Goal: Task Accomplishment & Management: Manage account settings

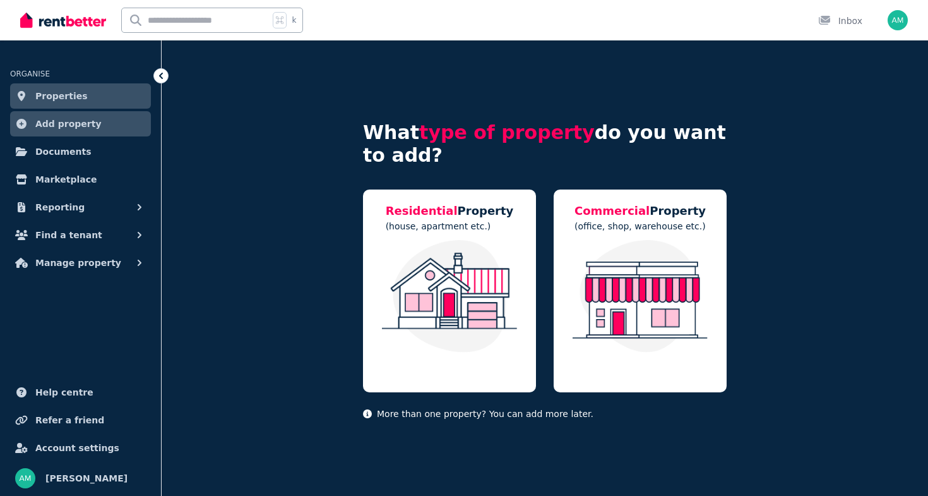
click at [160, 77] on icon at bounding box center [161, 75] width 13 height 13
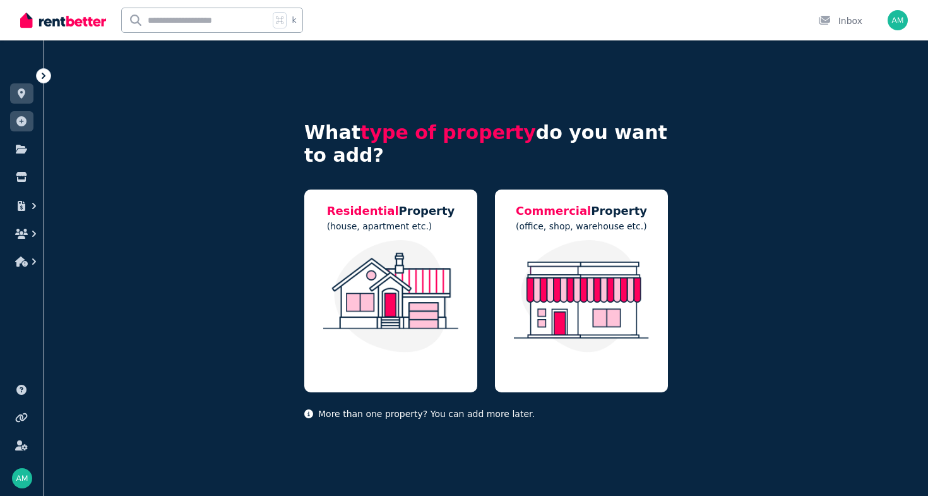
click at [41, 78] on icon at bounding box center [43, 75] width 13 height 13
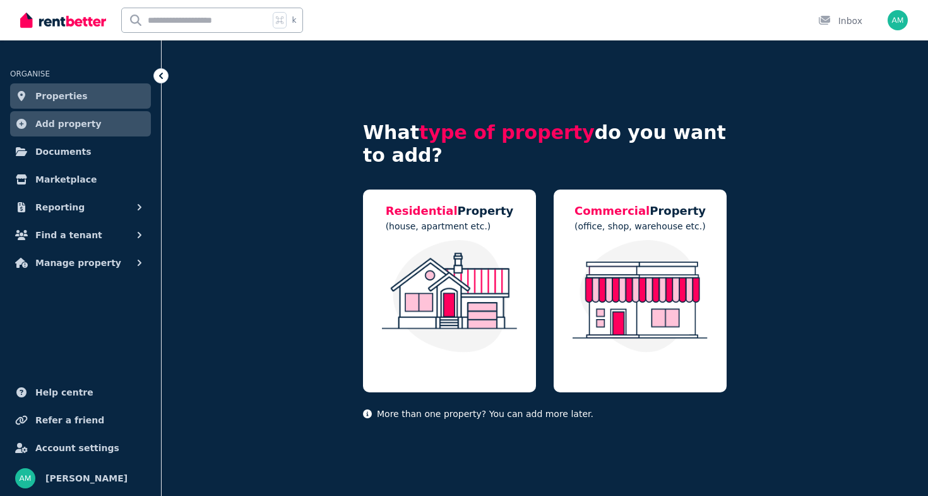
click at [74, 95] on span "Properties" at bounding box center [61, 95] width 52 height 15
